Goal: Task Accomplishment & Management: Complete application form

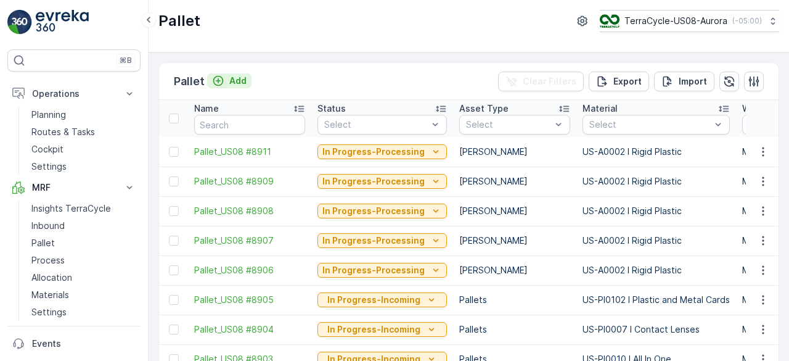
click at [244, 76] on p "Add" at bounding box center [237, 81] width 17 height 12
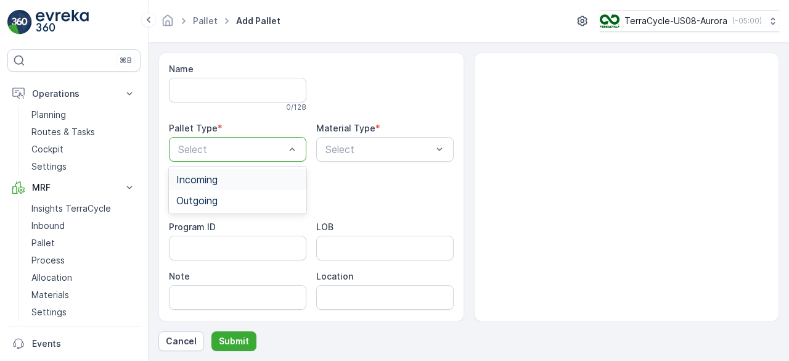
click at [237, 169] on div "Incoming" at bounding box center [238, 179] width 138 height 21
click at [323, 156] on div "Select" at bounding box center [385, 149] width 138 height 25
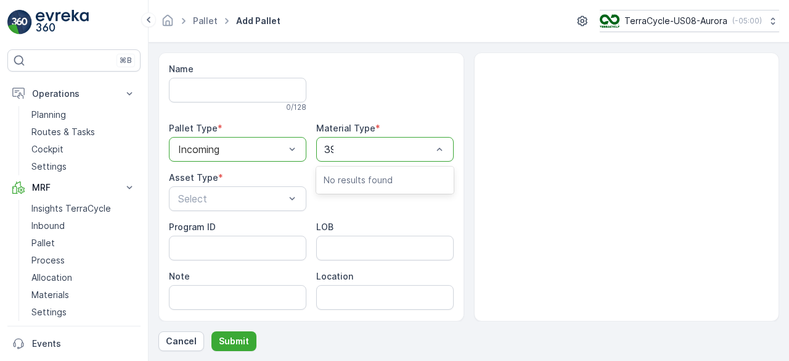
type input "390"
click at [363, 152] on div at bounding box center [378, 149] width 109 height 11
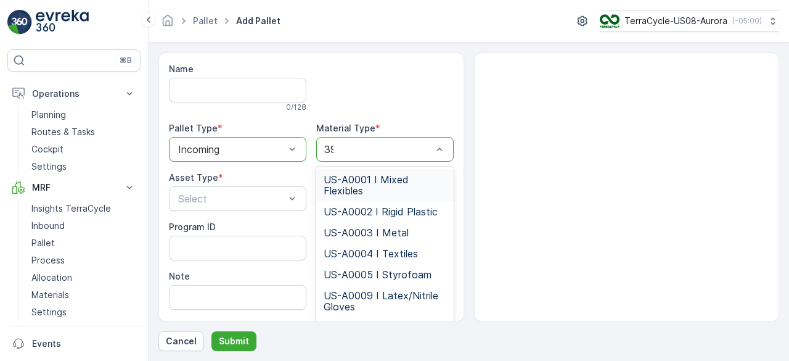
type input "390"
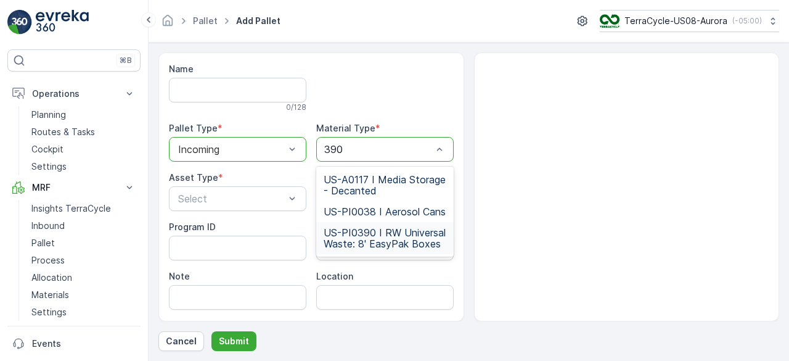
click at [376, 249] on span "US-PI0390 I RW Universal Waste: 8' EasyPak Boxes" at bounding box center [385, 238] width 123 height 22
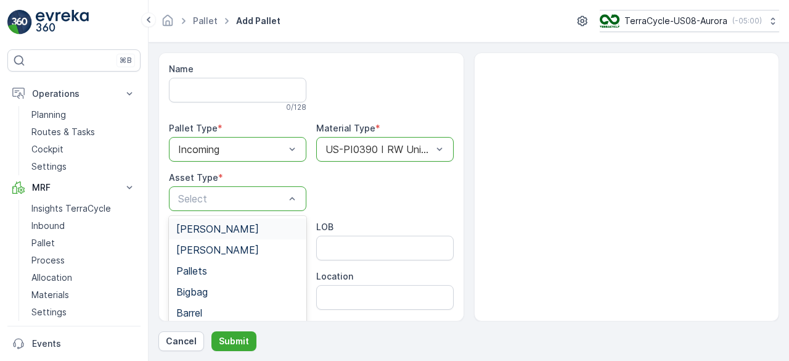
click at [244, 188] on div "Select" at bounding box center [238, 198] width 138 height 25
click at [232, 273] on div "Pallets" at bounding box center [237, 270] width 123 height 11
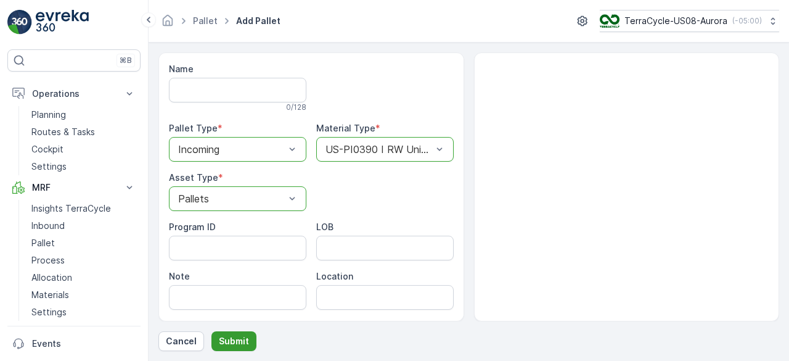
click at [231, 340] on p "Submit" at bounding box center [234, 341] width 30 height 12
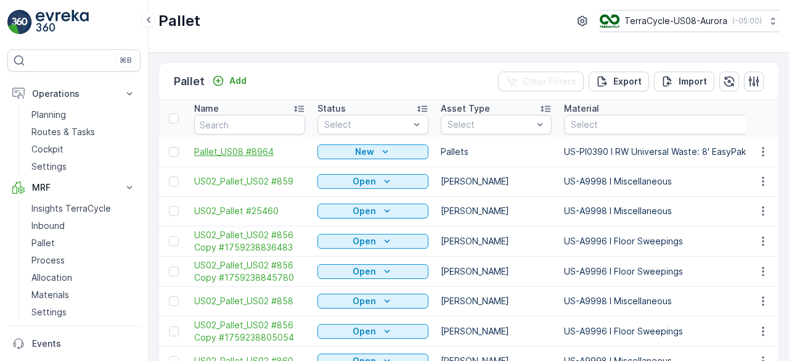
click at [242, 154] on span "Pallet_US08 #8964" at bounding box center [249, 152] width 111 height 12
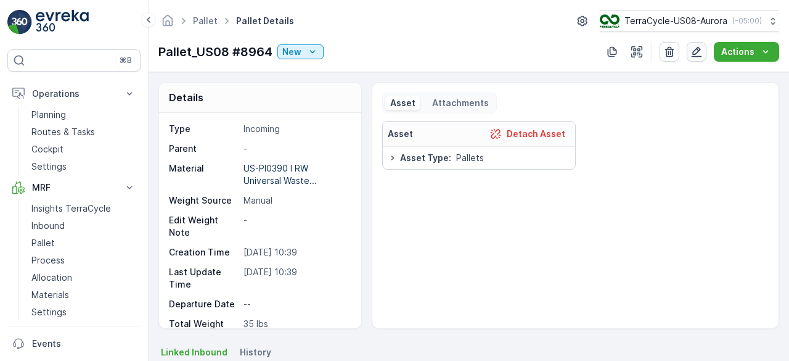
click at [702, 53] on icon "button" at bounding box center [697, 52] width 12 height 12
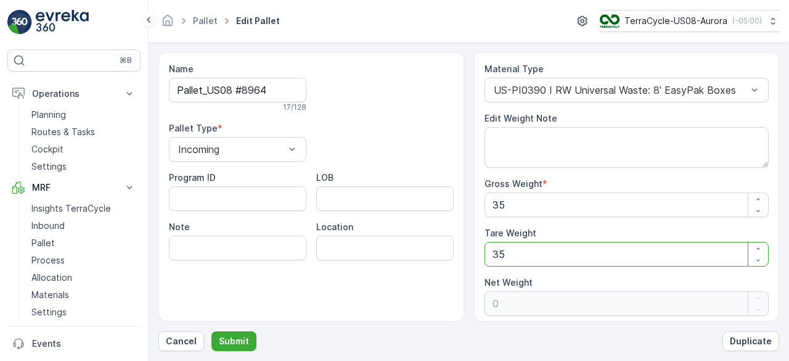
click at [518, 249] on Weight "35" at bounding box center [627, 254] width 285 height 25
type Weight "7"
type Weight "28"
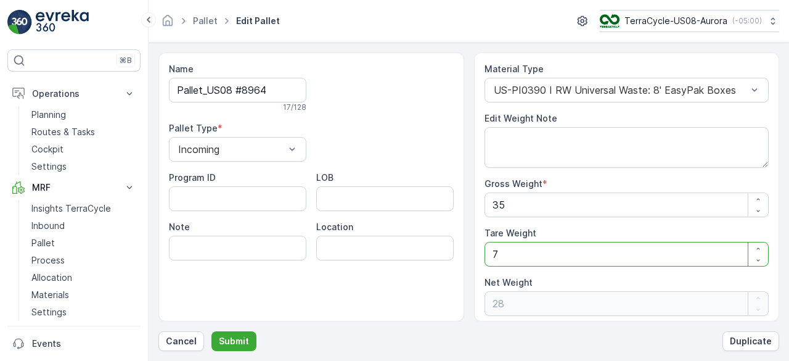
type Weight "70"
type Weight "-35"
type Weight "70"
click at [509, 207] on Weight "35" at bounding box center [627, 204] width 285 height 25
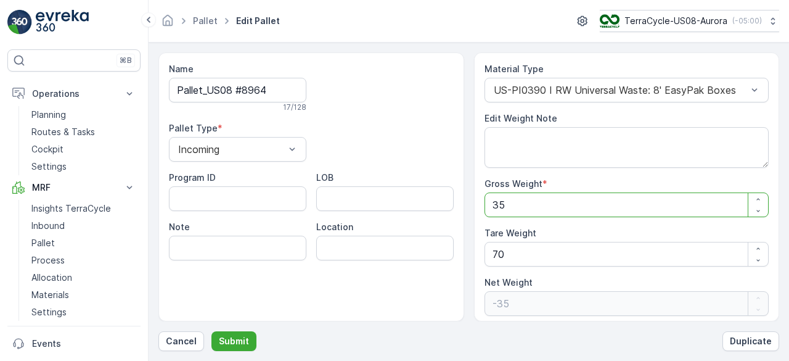
click at [509, 207] on Weight "35" at bounding box center [627, 204] width 285 height 25
type Weight "7"
type Weight "-63"
type Weight "75"
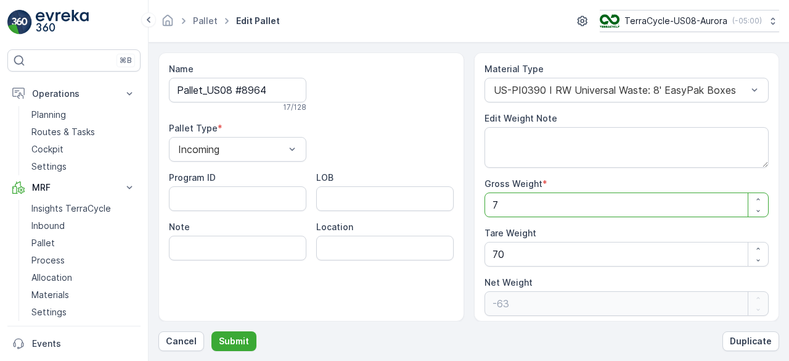
type Weight "5"
type Weight "758"
type Weight "688"
type Weight "758"
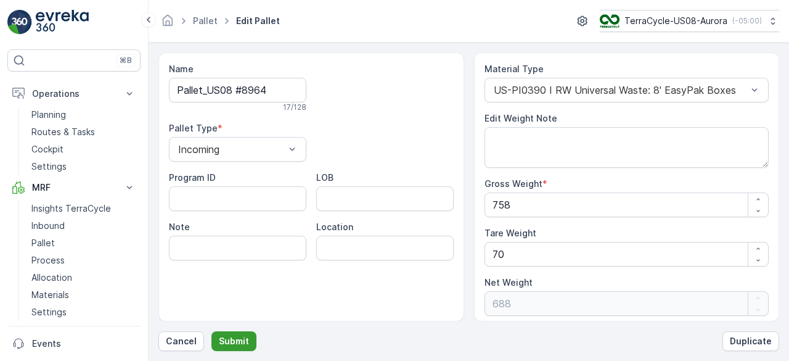
click at [236, 347] on p "Submit" at bounding box center [234, 341] width 30 height 12
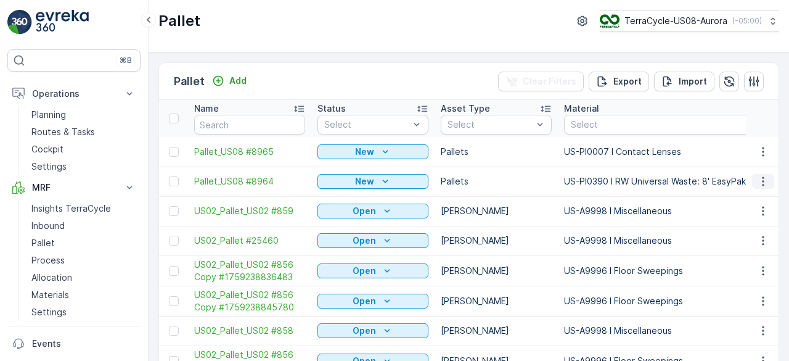
click at [761, 182] on icon "button" at bounding box center [763, 181] width 12 height 12
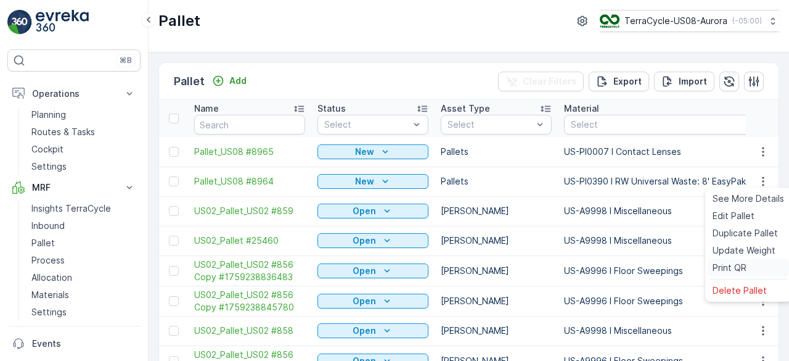
click at [731, 268] on span "Print QR" at bounding box center [730, 267] width 34 height 12
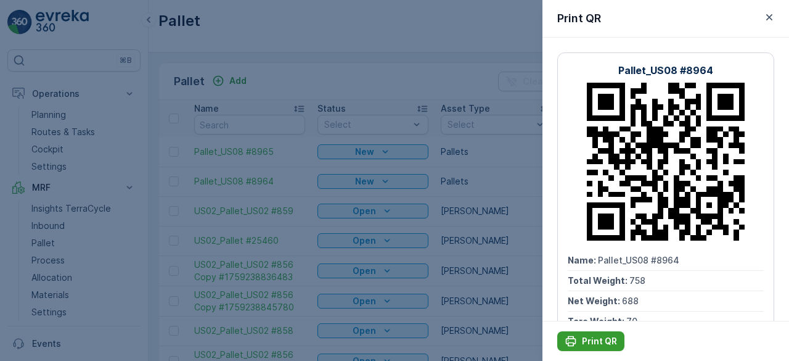
click at [596, 339] on p "Print QR" at bounding box center [599, 341] width 35 height 12
click at [515, 235] on div at bounding box center [394, 180] width 789 height 361
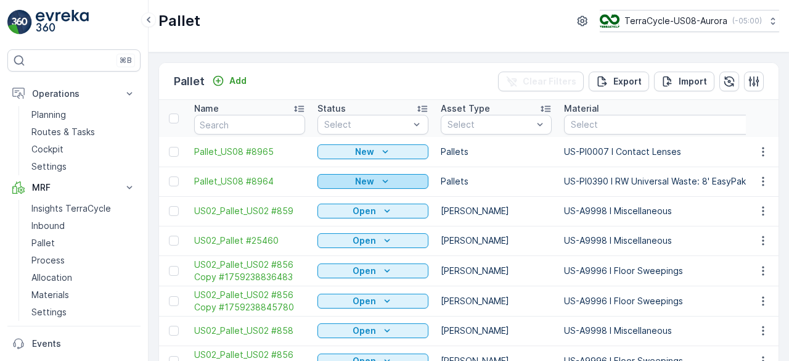
click at [401, 183] on div "New" at bounding box center [373, 181] width 101 height 12
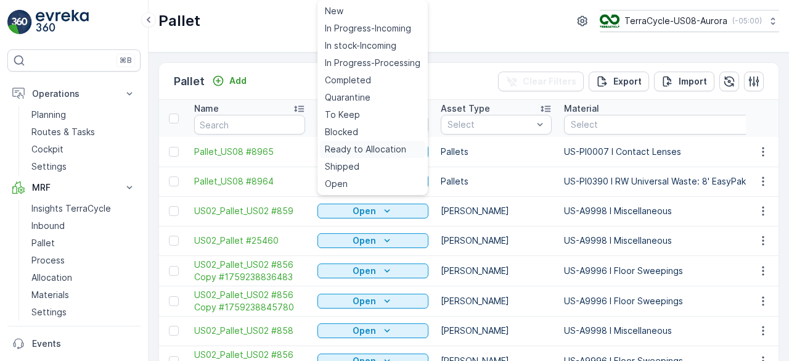
click at [398, 150] on span "Ready to Allocation" at bounding box center [365, 149] width 81 height 12
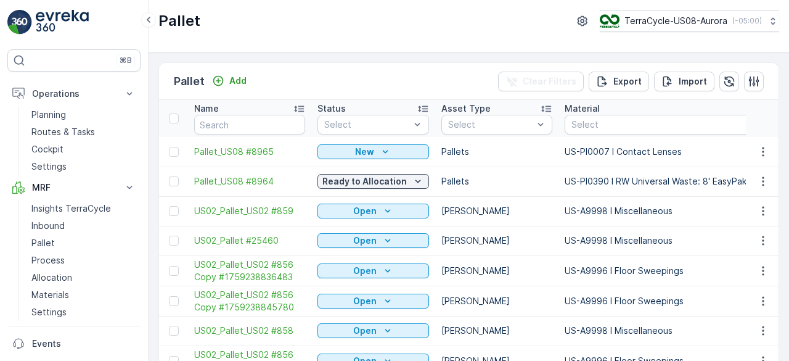
click at [227, 73] on div "Pallet Add" at bounding box center [213, 81] width 78 height 17
click at [225, 84] on div "Add" at bounding box center [229, 81] width 35 height 12
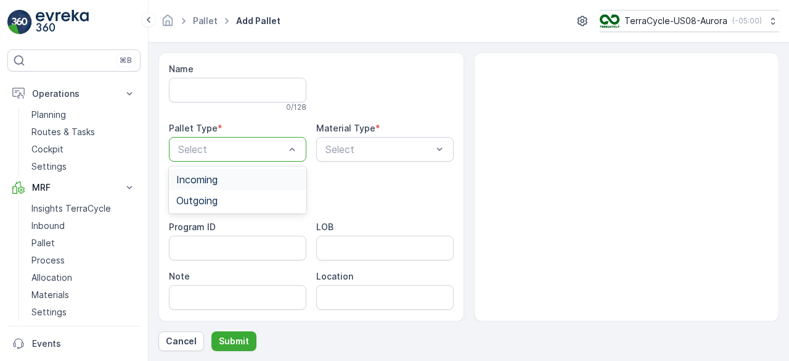
click at [239, 137] on div "Select" at bounding box center [238, 149] width 138 height 25
click at [242, 181] on div "Incoming" at bounding box center [237, 179] width 123 height 11
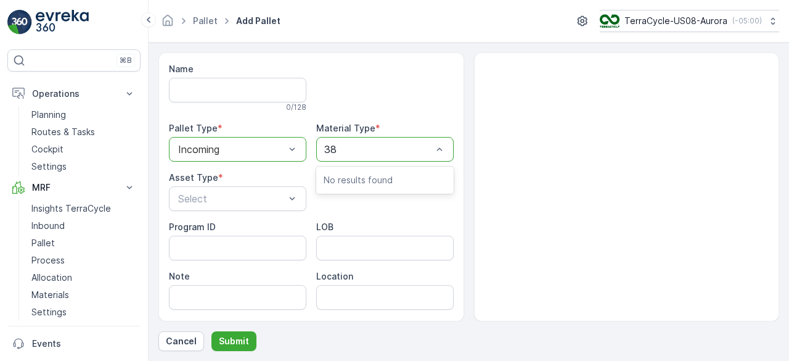
type input "389"
click at [354, 146] on div at bounding box center [378, 149] width 109 height 11
type input "3"
click at [354, 146] on div at bounding box center [378, 149] width 109 height 11
type input "389"
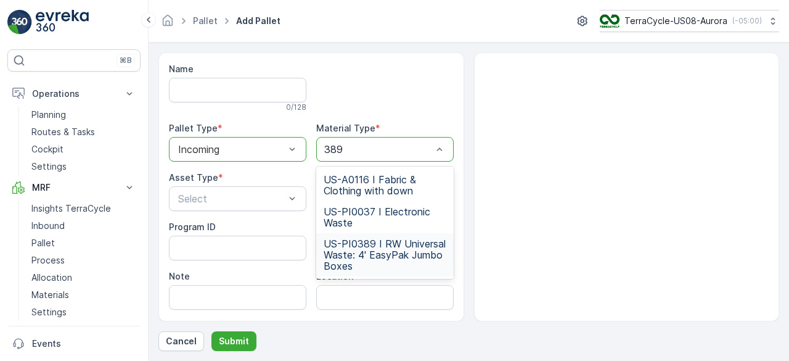
click at [391, 242] on span "US-PI0389 I RW Universal Waste: 4' EasyPak Jumbo Boxes" at bounding box center [385, 254] width 123 height 33
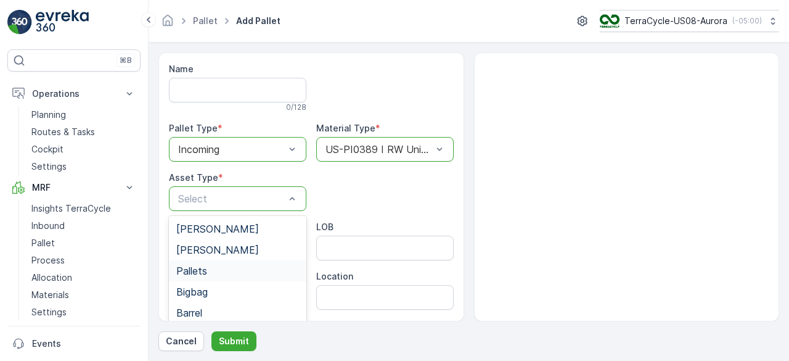
drag, startPoint x: 276, startPoint y: 201, endPoint x: 250, endPoint y: 271, distance: 74.9
click at [250, 271] on div "Pallets" at bounding box center [237, 270] width 123 height 11
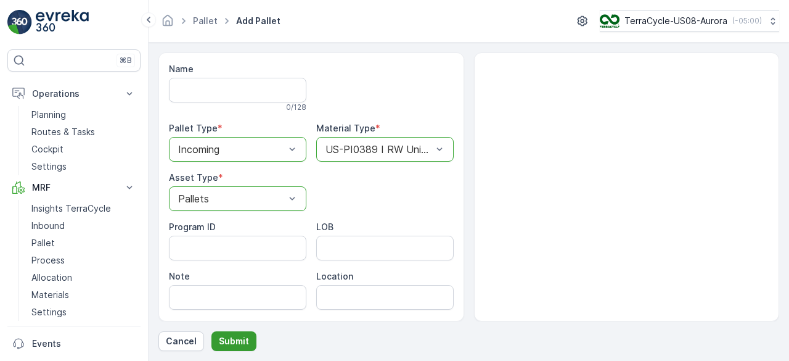
click at [234, 342] on p "Submit" at bounding box center [234, 341] width 30 height 12
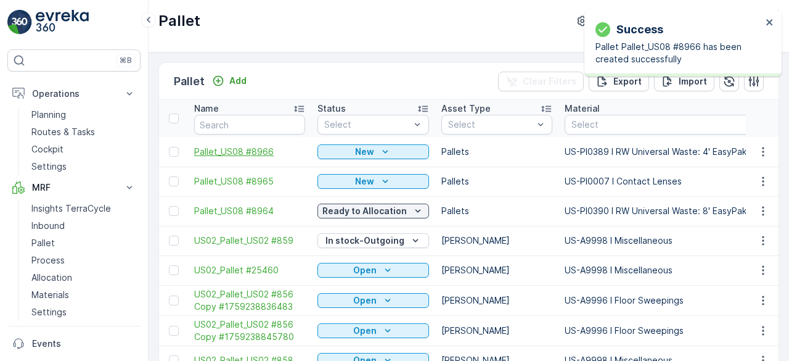
click at [259, 155] on span "Pallet_US08 #8966" at bounding box center [249, 152] width 111 height 12
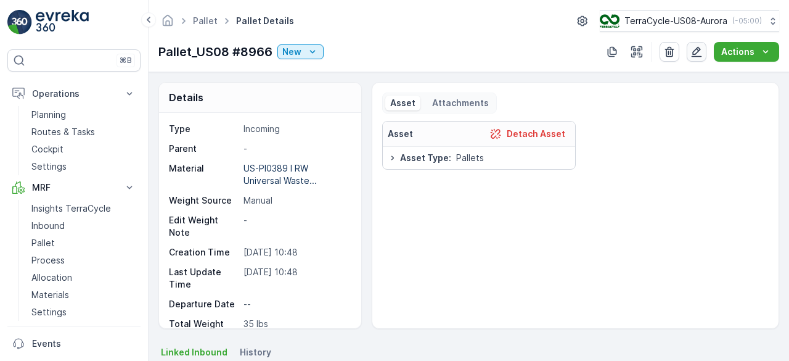
click at [696, 50] on icon "button" at bounding box center [697, 52] width 10 height 10
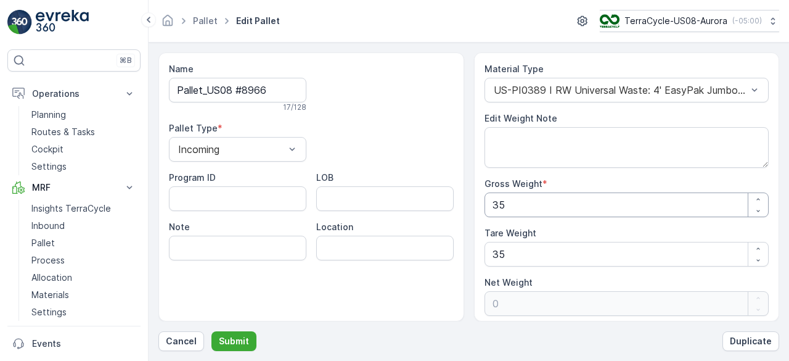
click at [527, 196] on Weight "35" at bounding box center [627, 204] width 285 height 25
type Weight "6"
type Weight "-29"
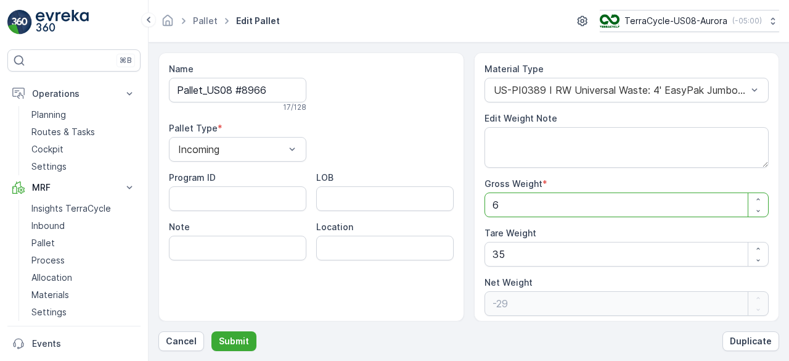
type Weight "69"
type Weight "34"
type Weight "697"
type Weight "662"
type Weight "697"
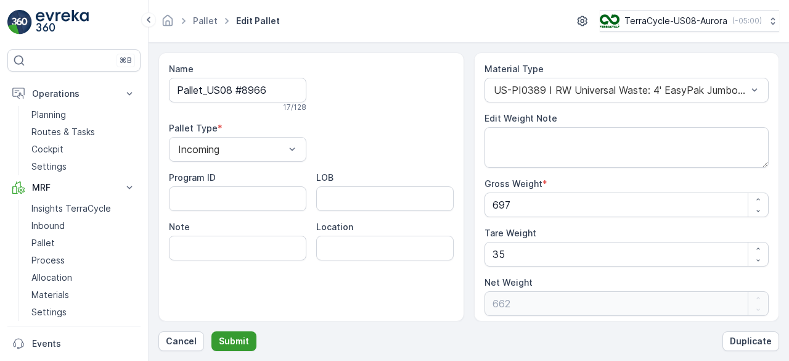
click at [231, 344] on p "Submit" at bounding box center [234, 341] width 30 height 12
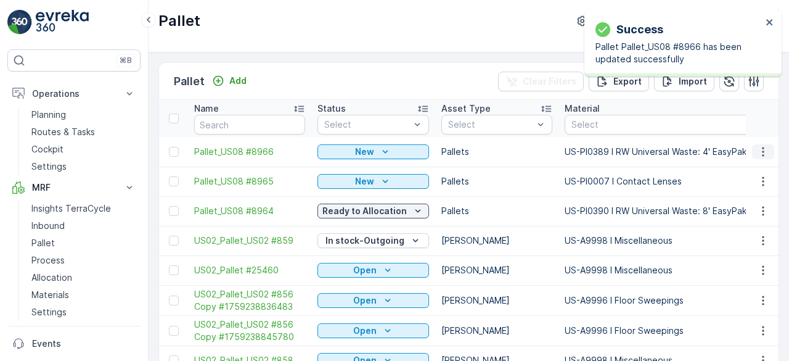
click at [762, 154] on icon "button" at bounding box center [763, 151] width 2 height 9
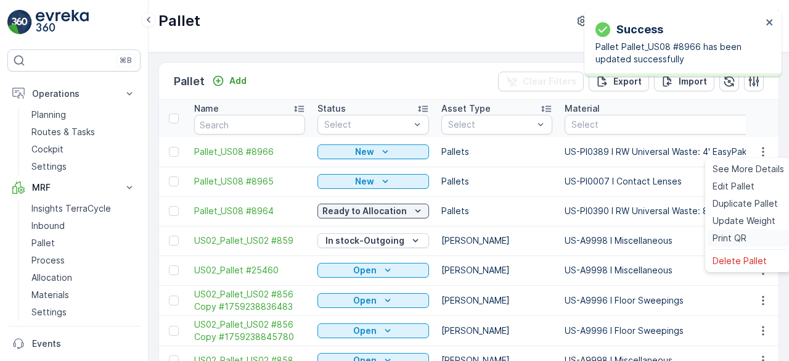
click at [735, 240] on span "Print QR" at bounding box center [730, 238] width 34 height 12
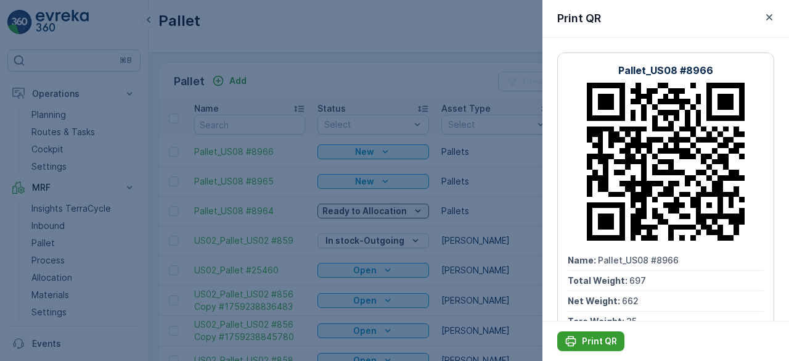
click at [587, 335] on p "Print QR" at bounding box center [599, 341] width 35 height 12
click at [512, 197] on div at bounding box center [394, 180] width 789 height 361
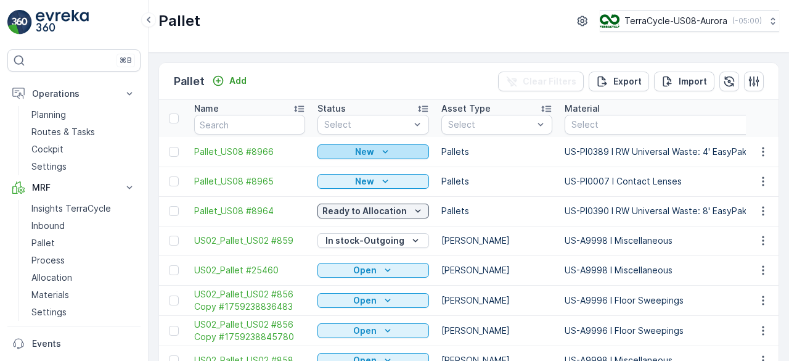
click at [411, 152] on div "New" at bounding box center [374, 152] width 102 height 12
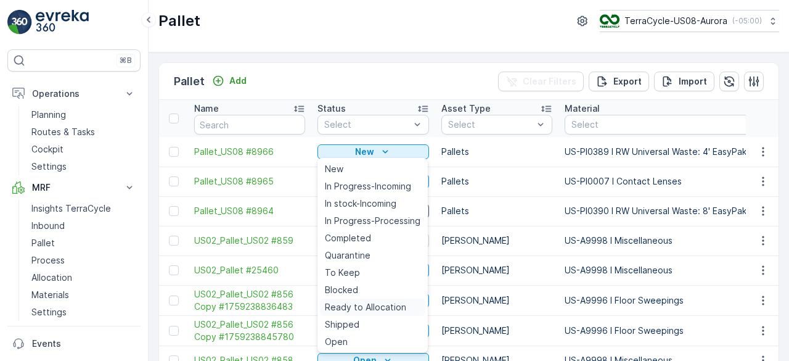
click at [381, 301] on span "Ready to Allocation" at bounding box center [365, 307] width 81 height 12
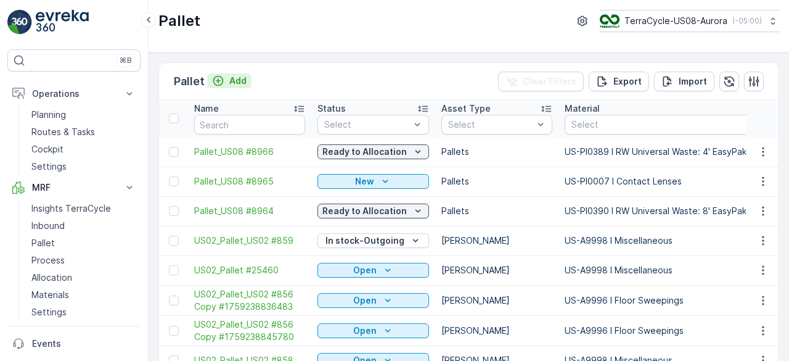
click at [247, 80] on button "Add" at bounding box center [229, 80] width 44 height 15
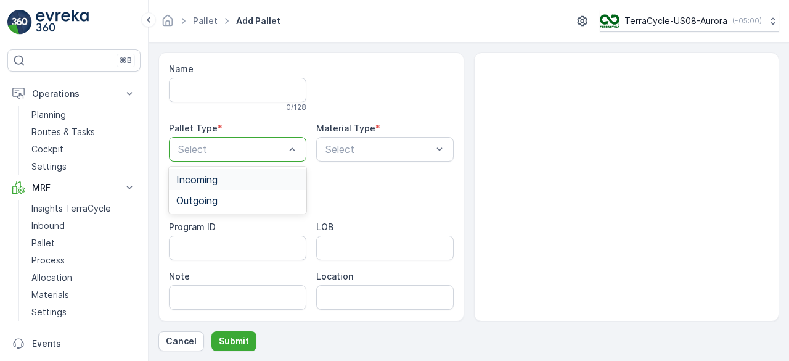
click at [251, 178] on div "Incoming" at bounding box center [237, 179] width 123 height 11
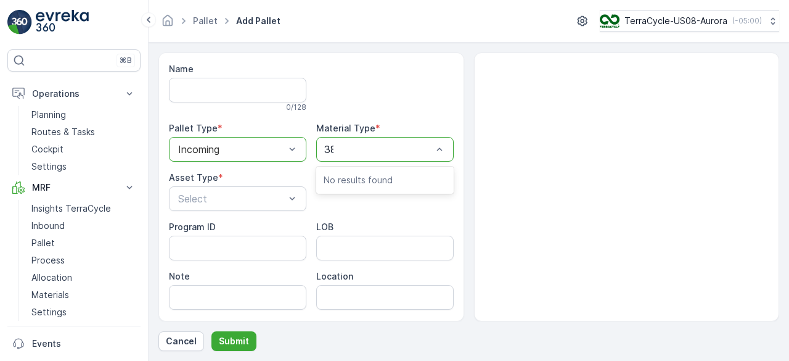
type input "389"
click at [382, 150] on div at bounding box center [378, 149] width 109 height 11
type input "3"
click at [382, 150] on div at bounding box center [378, 149] width 109 height 11
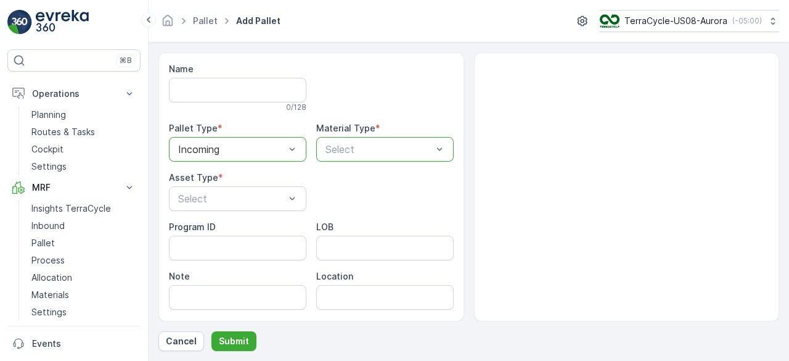
click at [382, 150] on div at bounding box center [378, 149] width 109 height 11
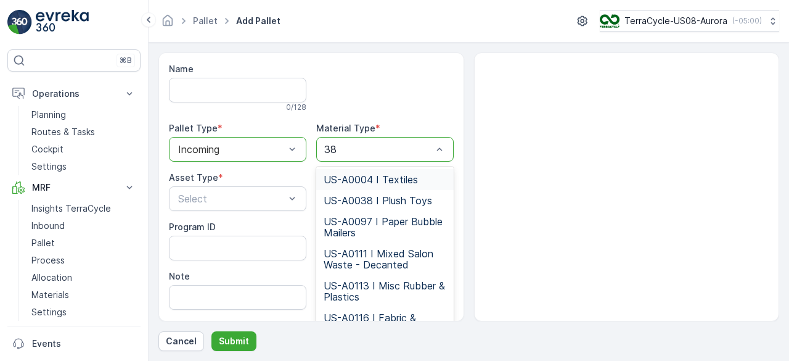
type input "389"
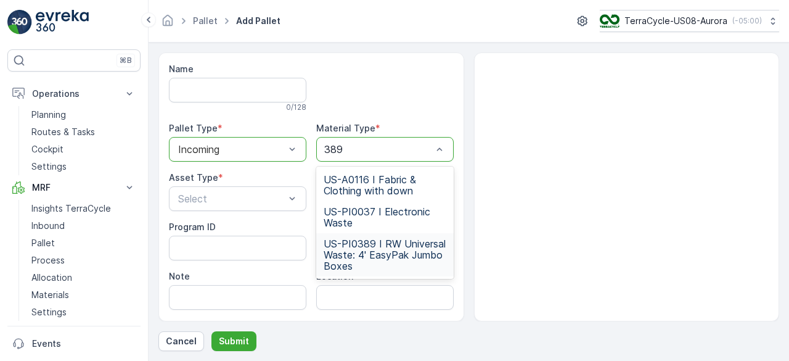
click at [387, 260] on span "US-PI0389 I RW Universal Waste: 4' EasyPak Jumbo Boxes" at bounding box center [385, 254] width 123 height 33
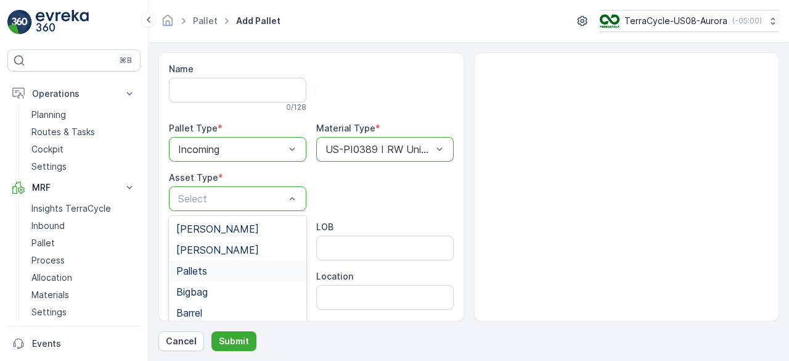
drag, startPoint x: 229, startPoint y: 198, endPoint x: 231, endPoint y: 266, distance: 67.9
click at [231, 266] on div "Pallets" at bounding box center [237, 270] width 123 height 11
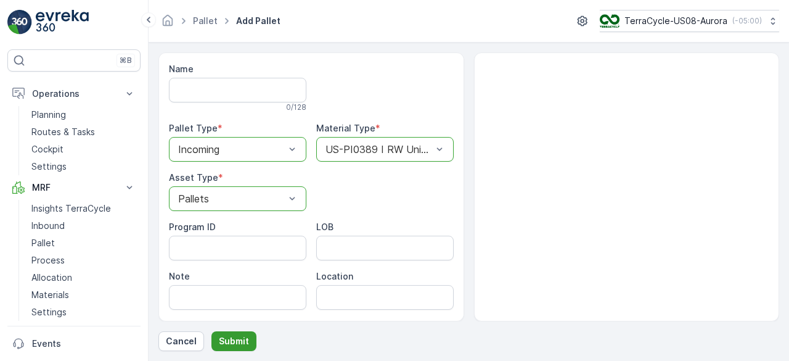
click at [227, 336] on p "Submit" at bounding box center [234, 341] width 30 height 12
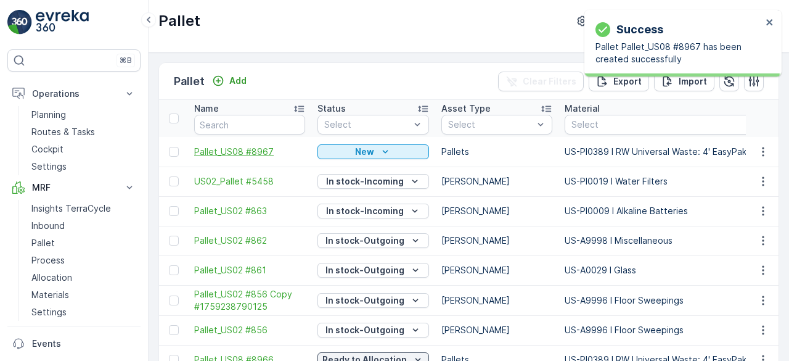
click at [265, 150] on span "Pallet_US08 #8967" at bounding box center [249, 152] width 111 height 12
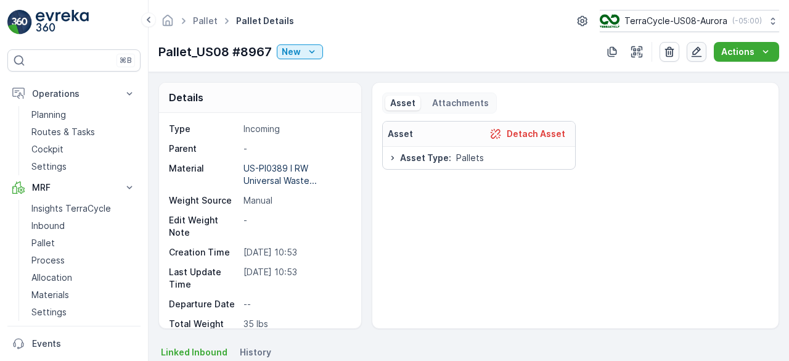
click at [703, 49] on icon "button" at bounding box center [697, 52] width 12 height 12
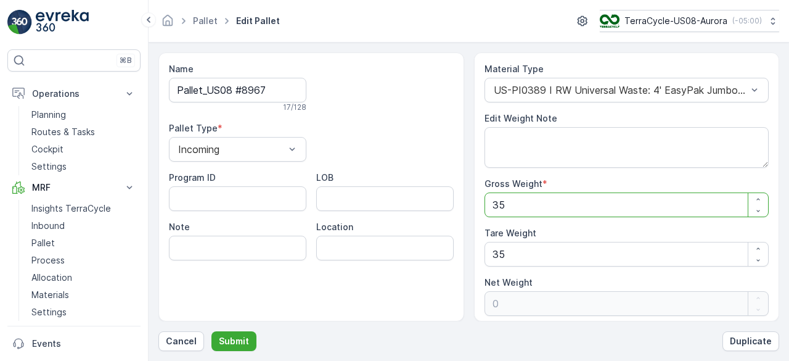
click at [634, 209] on Weight "35" at bounding box center [627, 204] width 285 height 25
type Weight "6"
type Weight "-29"
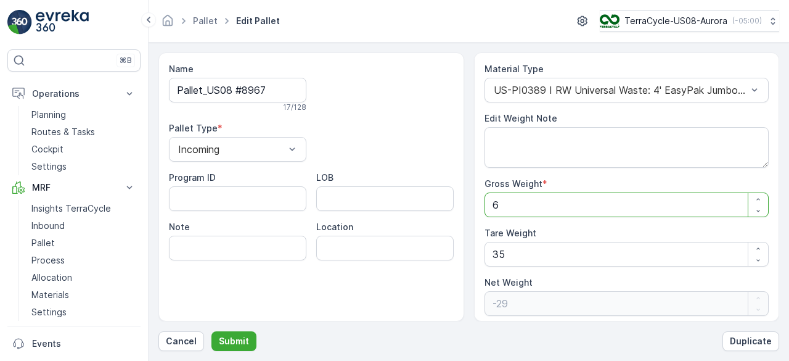
type Weight "69"
type Weight "34"
type Weight "698"
type Weight "663"
type Weight "698"
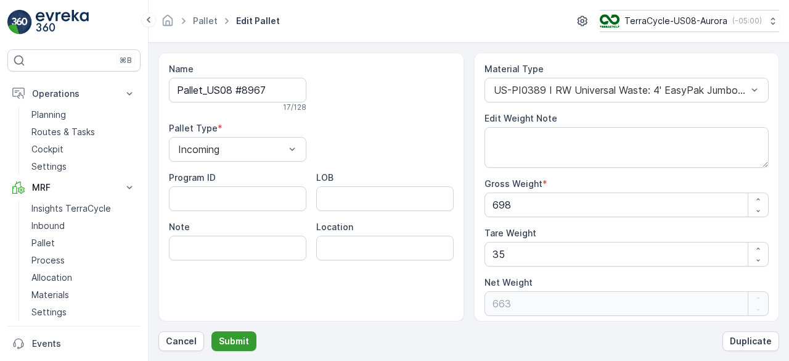
click at [241, 335] on p "Submit" at bounding box center [234, 341] width 30 height 12
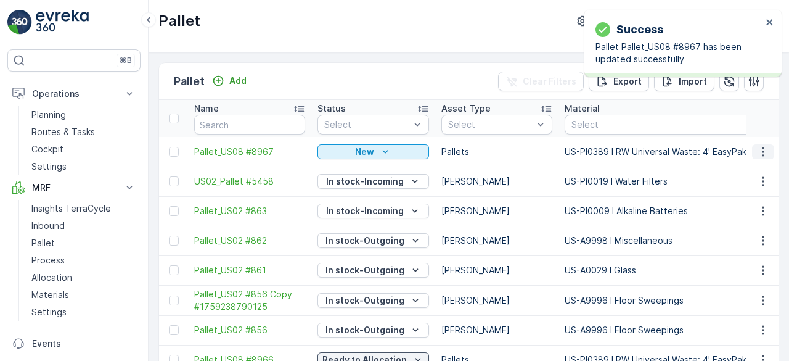
click at [767, 147] on button "button" at bounding box center [763, 151] width 22 height 15
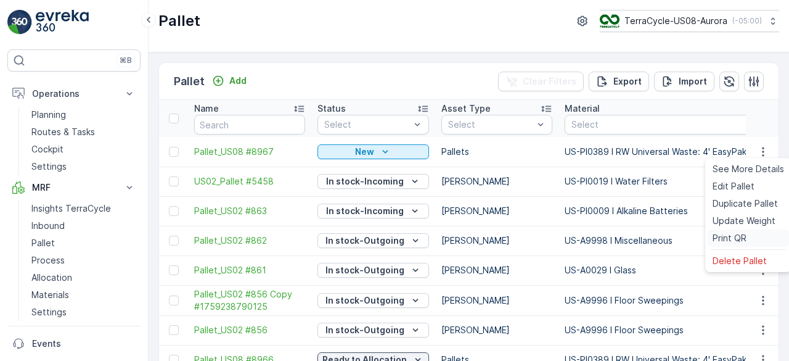
click at [733, 241] on span "Print QR" at bounding box center [730, 238] width 34 height 12
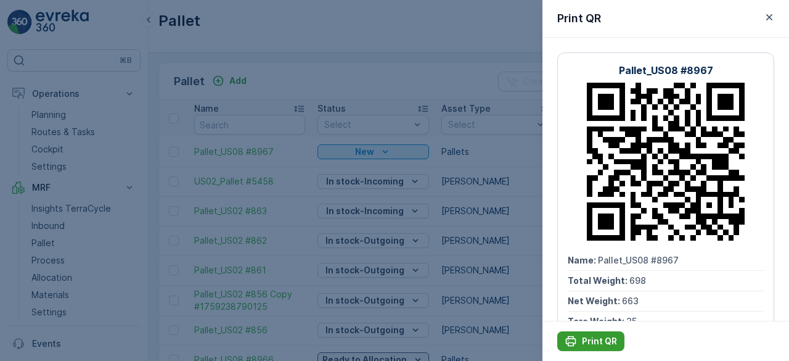
click at [583, 340] on p "Print QR" at bounding box center [599, 341] width 35 height 12
click at [287, 179] on div at bounding box center [394, 180] width 789 height 361
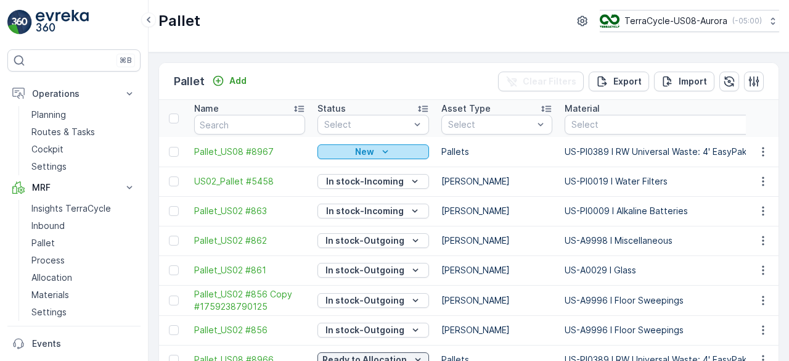
click at [377, 149] on div "New" at bounding box center [374, 152] width 102 height 12
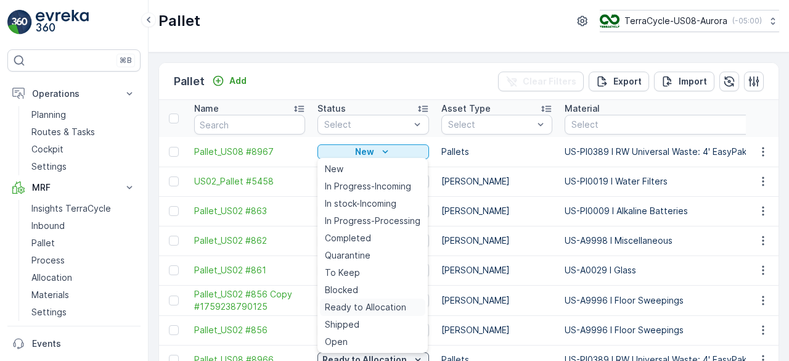
click at [373, 299] on div "Ready to Allocation" at bounding box center [372, 306] width 105 height 17
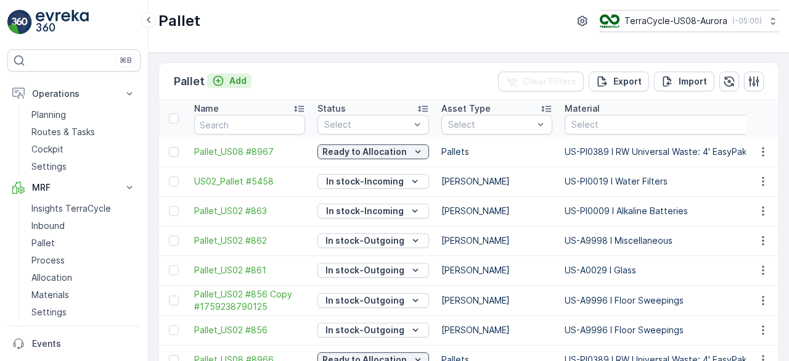
click at [244, 77] on p "Add" at bounding box center [237, 81] width 17 height 12
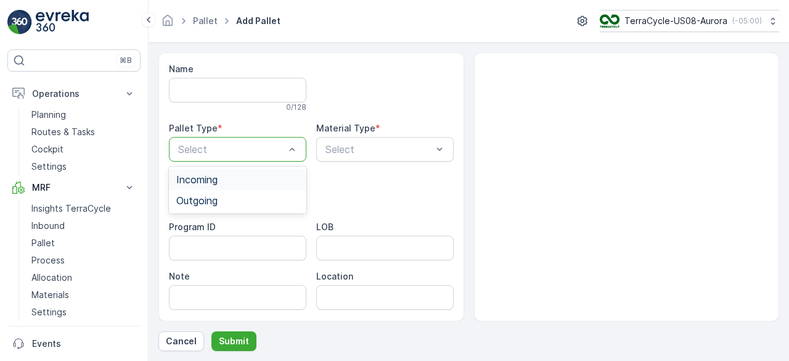
click at [266, 139] on div "Select" at bounding box center [238, 149] width 138 height 25
click at [250, 174] on div "Incoming" at bounding box center [237, 179] width 123 height 11
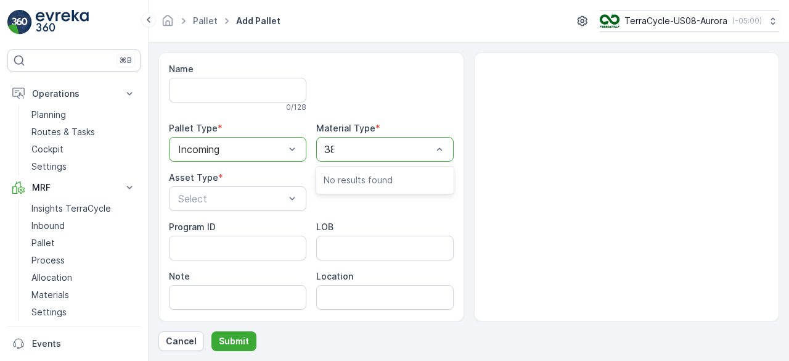
type input "388"
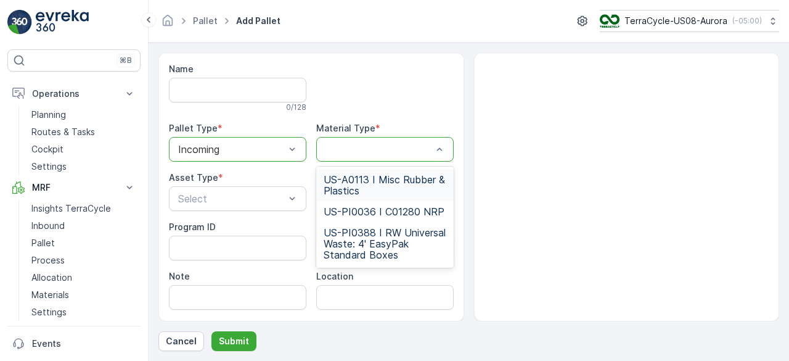
click at [356, 144] on div at bounding box center [378, 149] width 109 height 11
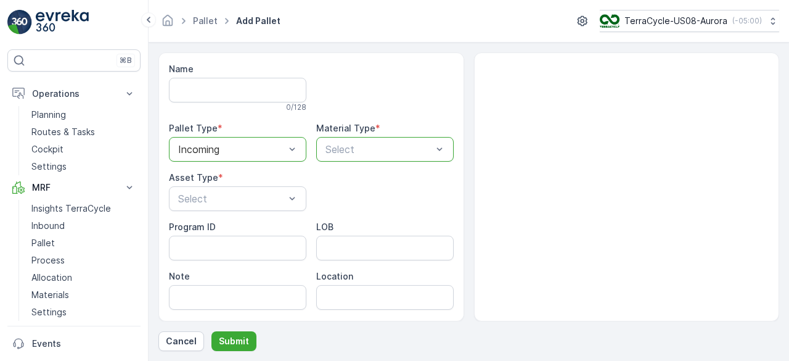
click at [356, 144] on div at bounding box center [378, 149] width 109 height 11
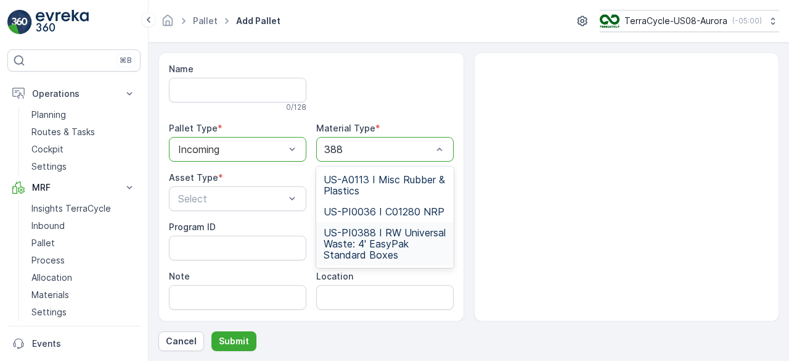
click at [381, 246] on span "US-PI0388 I RW Universal Waste: 4' EasyPak Standard Boxes" at bounding box center [385, 243] width 123 height 33
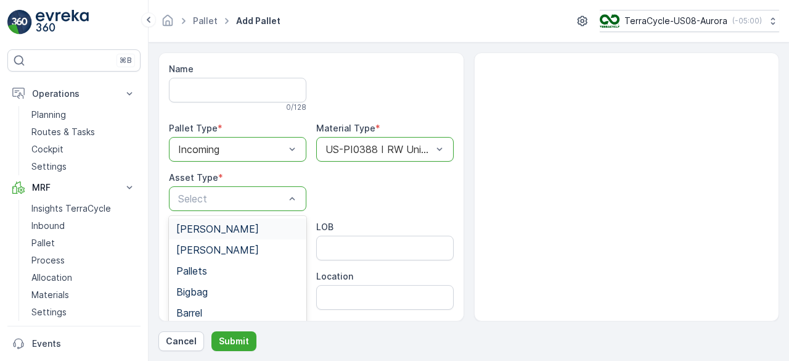
click at [194, 186] on div "Select" at bounding box center [238, 198] width 138 height 25
click at [206, 268] on span "Pallets" at bounding box center [191, 270] width 31 height 11
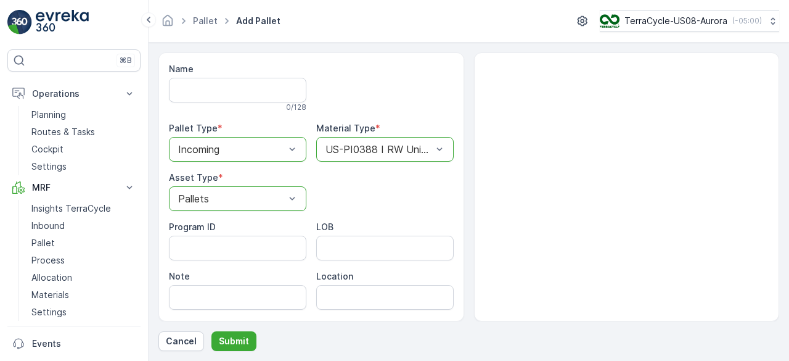
click at [229, 328] on div "Name 0 / 128 Pallet Type * option Incoming, selected. Incoming Material Type * …" at bounding box center [468, 201] width 621 height 298
click at [230, 330] on div "Name 0 / 128 Pallet Type * option Incoming, selected. Incoming Material Type * …" at bounding box center [468, 201] width 621 height 298
click at [232, 340] on p "Submit" at bounding box center [234, 341] width 30 height 12
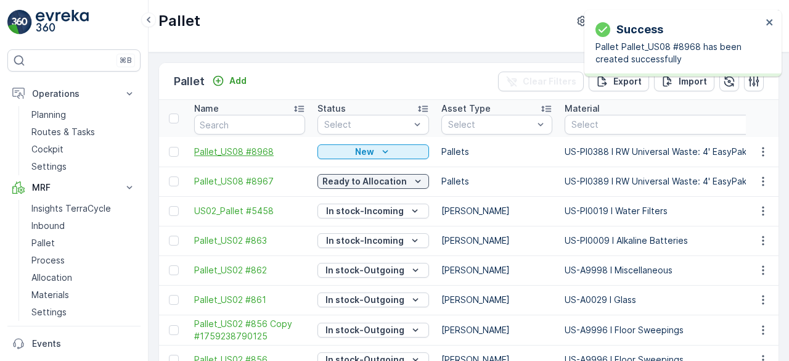
click at [238, 152] on span "Pallet_US08 #8968" at bounding box center [249, 152] width 111 height 12
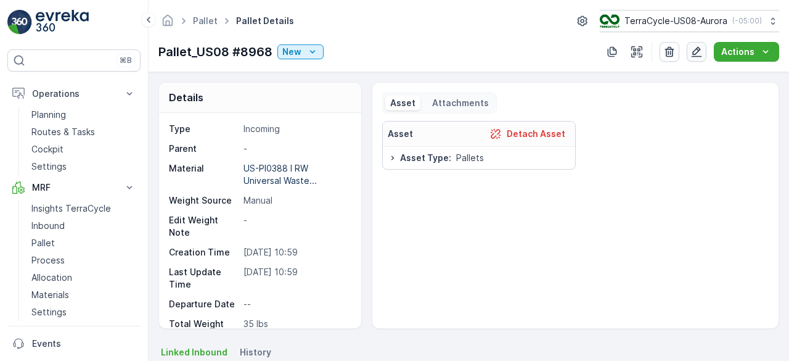
click at [697, 51] on icon "button" at bounding box center [697, 52] width 12 height 12
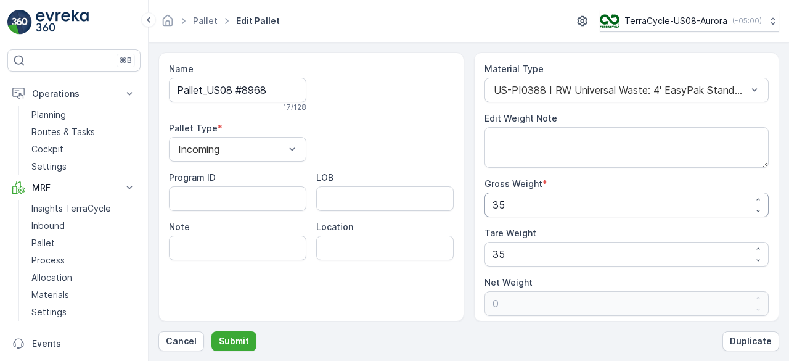
click at [537, 206] on Weight "35" at bounding box center [627, 204] width 285 height 25
click at [226, 339] on p "Submit" at bounding box center [234, 341] width 30 height 12
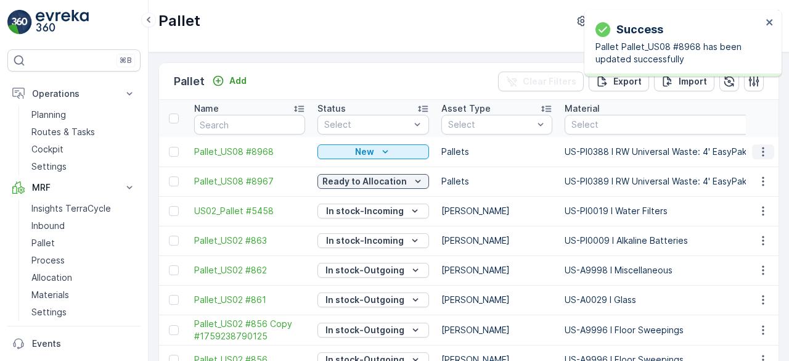
click at [764, 153] on icon "button" at bounding box center [763, 152] width 12 height 12
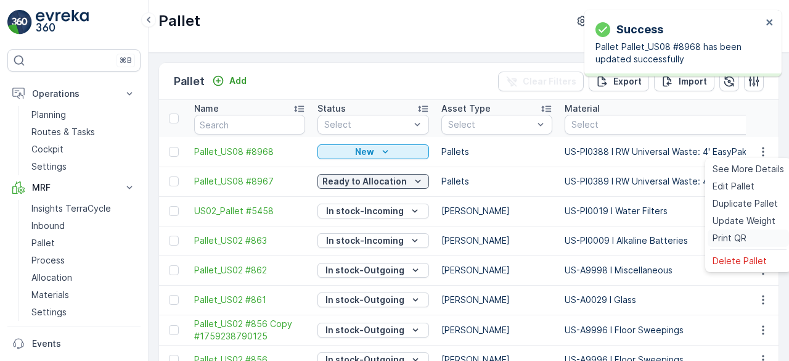
click at [731, 240] on span "Print QR" at bounding box center [730, 238] width 34 height 12
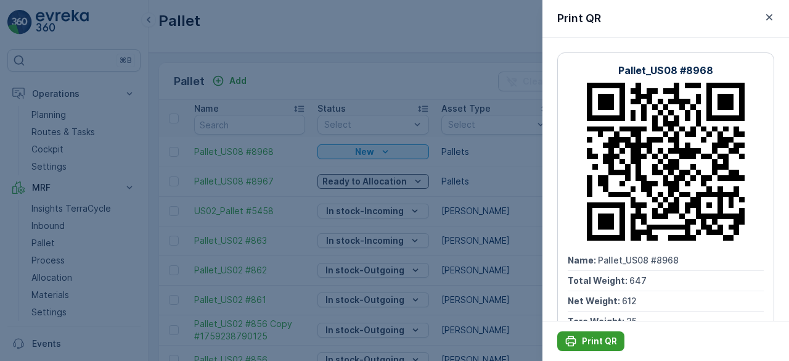
click at [602, 340] on p "Print QR" at bounding box center [599, 341] width 35 height 12
click at [518, 252] on div at bounding box center [394, 180] width 789 height 361
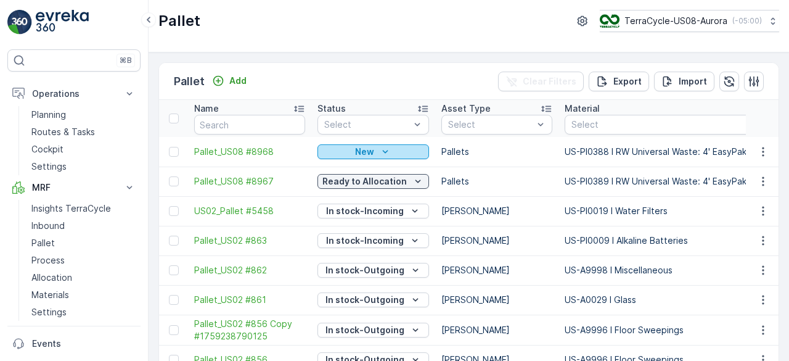
click at [395, 147] on div "New" at bounding box center [374, 152] width 102 height 12
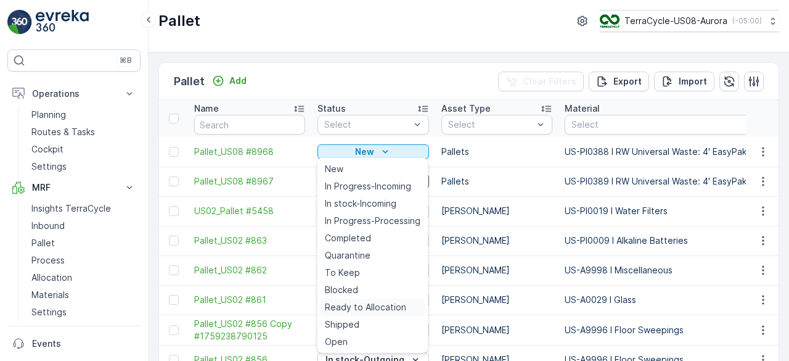
click at [381, 303] on span "Ready to Allocation" at bounding box center [365, 307] width 81 height 12
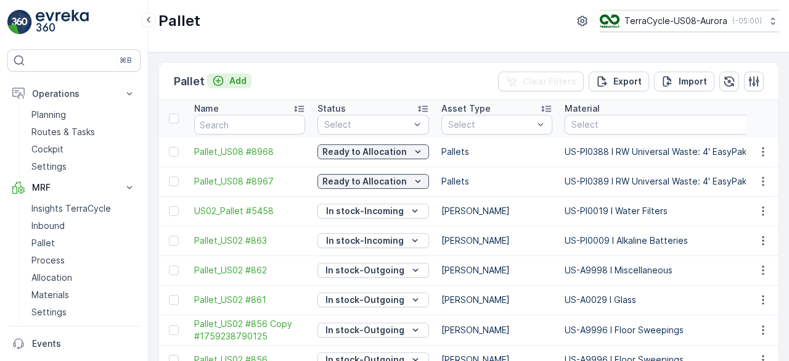
click at [237, 81] on p "Add" at bounding box center [237, 81] width 17 height 12
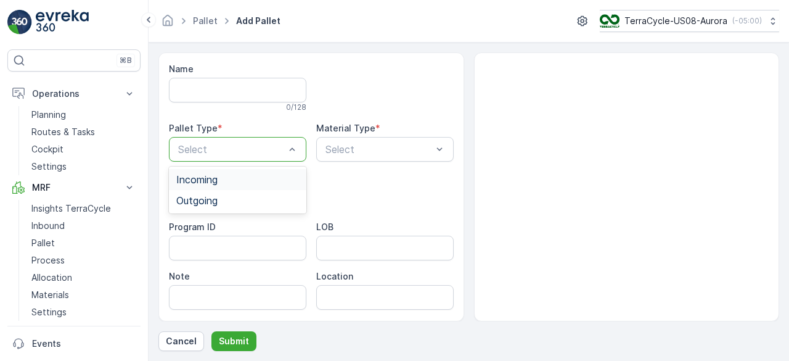
drag, startPoint x: 280, startPoint y: 152, endPoint x: 263, endPoint y: 183, distance: 34.8
click at [263, 183] on div "Incoming" at bounding box center [237, 179] width 123 height 11
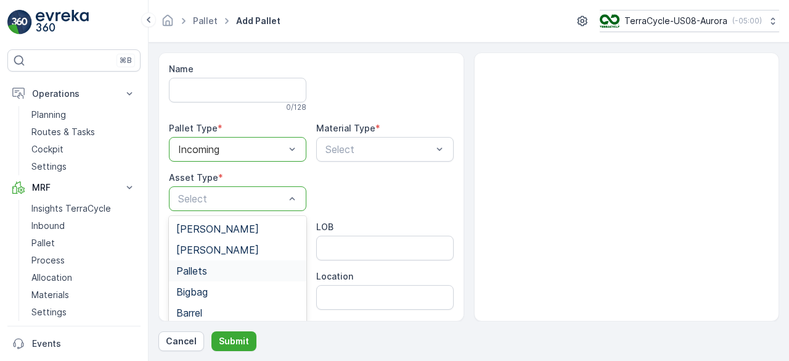
click at [228, 266] on div "Pallets" at bounding box center [237, 270] width 123 height 11
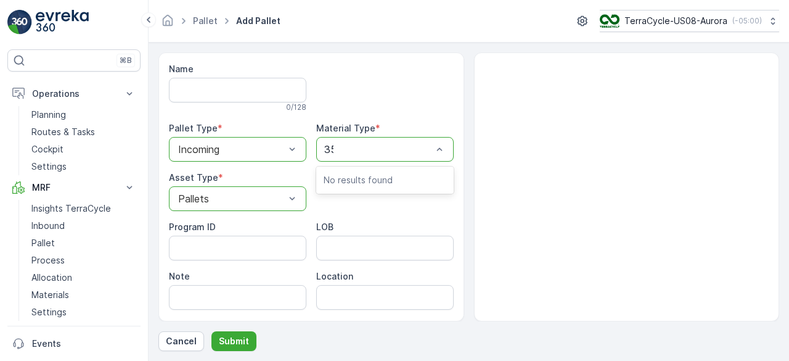
type input "356"
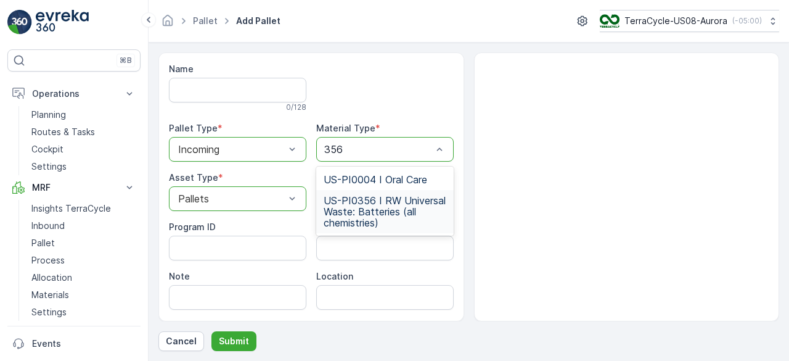
click at [379, 207] on span "US-PI0356 I RW Universal Waste: Batteries (all chemistries)" at bounding box center [385, 211] width 123 height 33
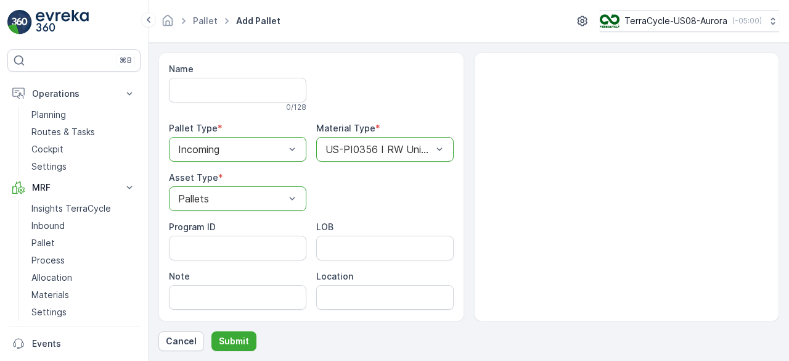
click at [231, 352] on form "Name 0 / 128 Pallet Type * option Incoming, selected. Incoming Material Type * …" at bounding box center [469, 202] width 641 height 318
click at [234, 334] on button "Submit" at bounding box center [234, 341] width 45 height 20
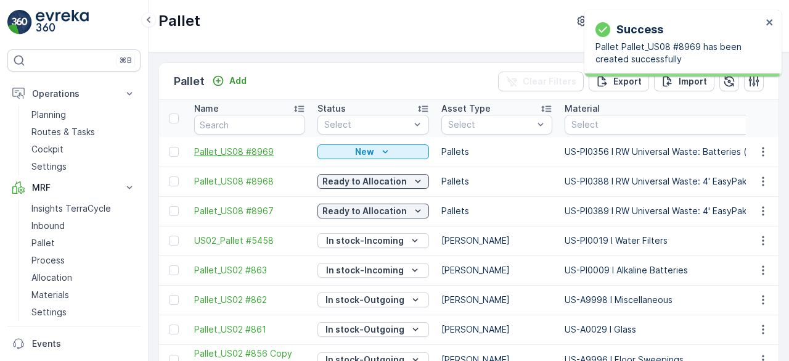
click at [261, 152] on span "Pallet_US08 #8969" at bounding box center [249, 152] width 111 height 12
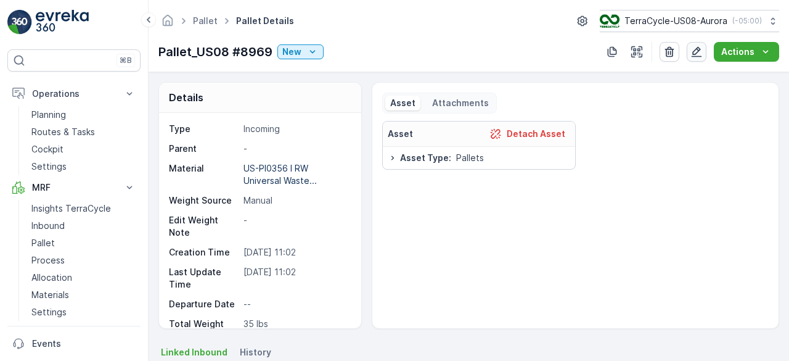
click at [702, 43] on button "button" at bounding box center [697, 52] width 20 height 20
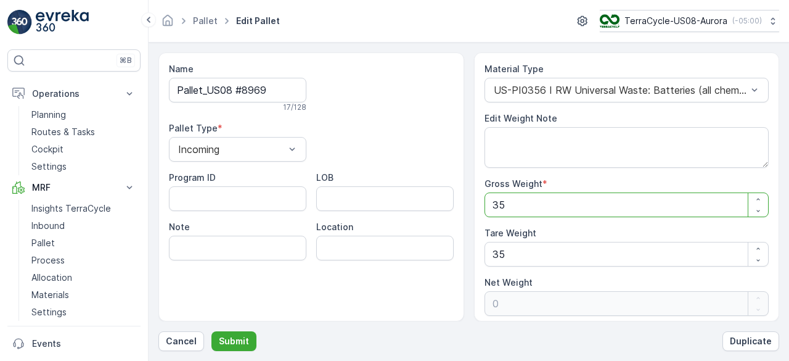
click at [571, 196] on Weight "35" at bounding box center [627, 204] width 285 height 25
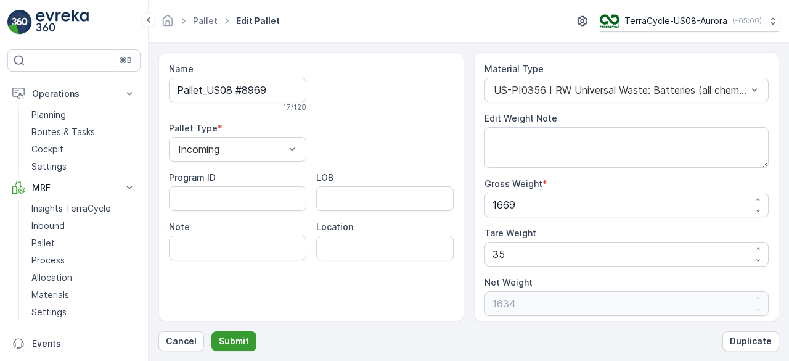
click at [237, 339] on p "Submit" at bounding box center [234, 341] width 30 height 12
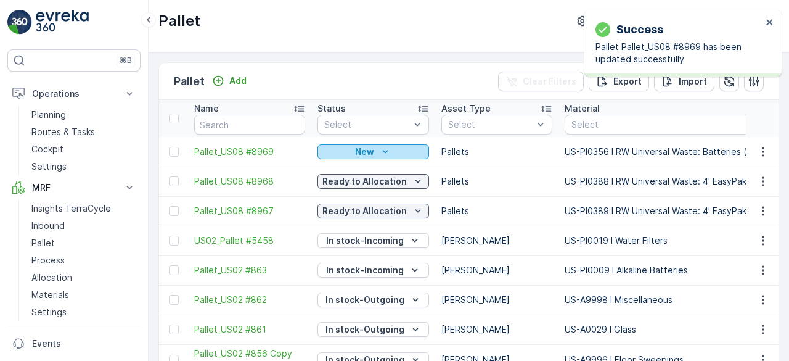
click at [392, 154] on div "New" at bounding box center [374, 152] width 102 height 12
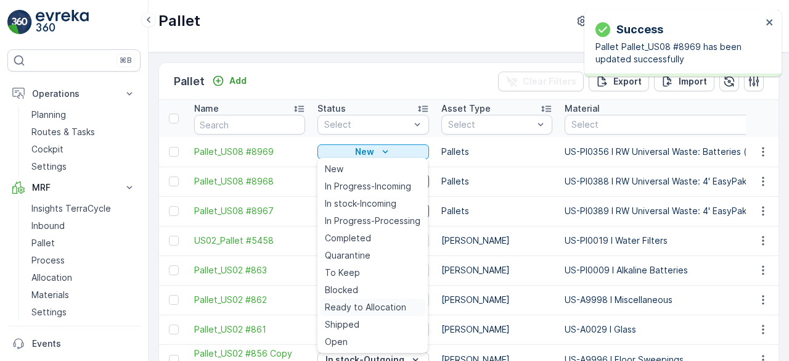
click at [381, 305] on span "Ready to Allocation" at bounding box center [365, 307] width 81 height 12
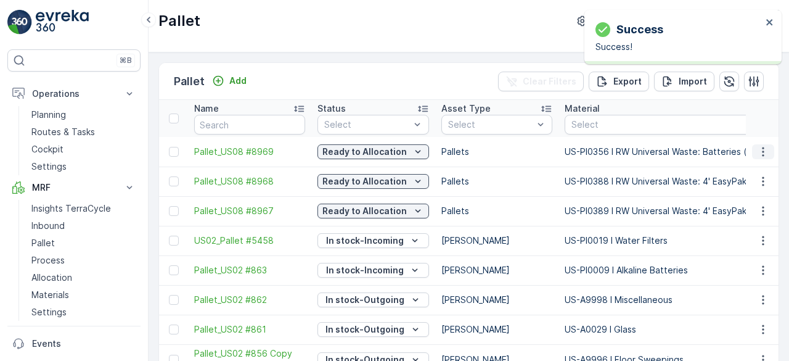
click at [760, 155] on icon "button" at bounding box center [763, 152] width 12 height 12
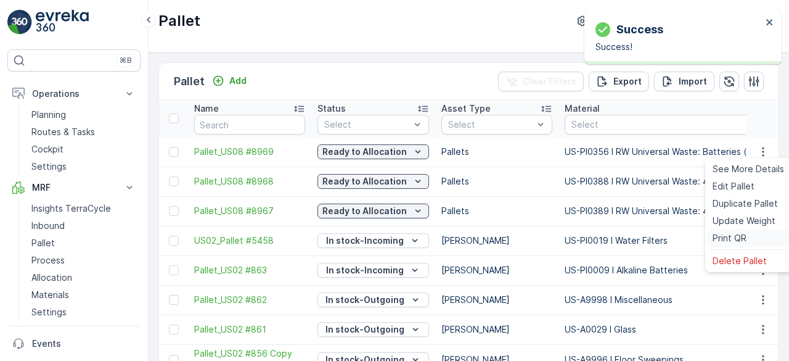
click at [731, 236] on span "Print QR" at bounding box center [730, 238] width 34 height 12
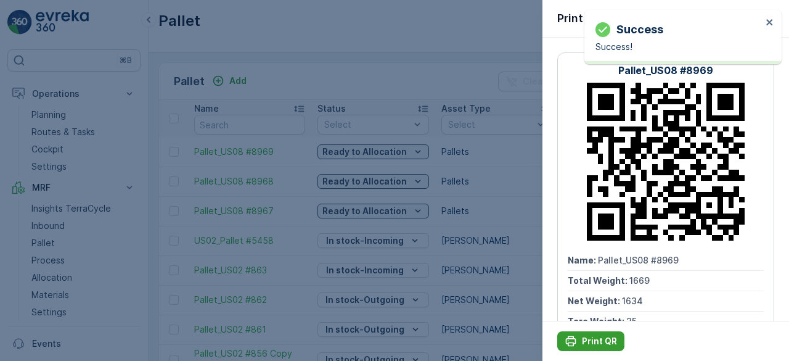
click at [579, 342] on div "Print QR" at bounding box center [591, 341] width 52 height 12
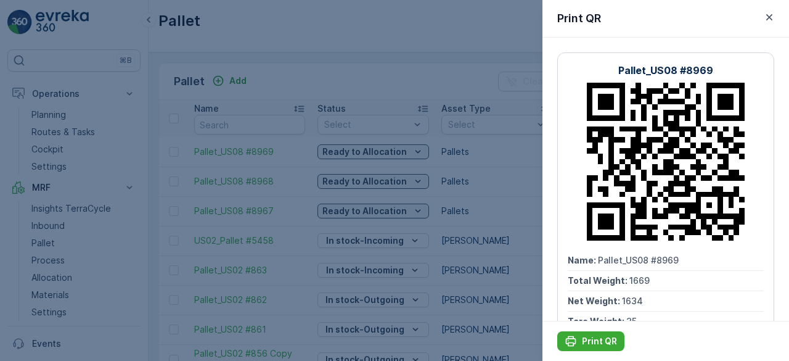
click at [492, 205] on div at bounding box center [394, 180] width 789 height 361
